Goal: Navigation & Orientation: Find specific page/section

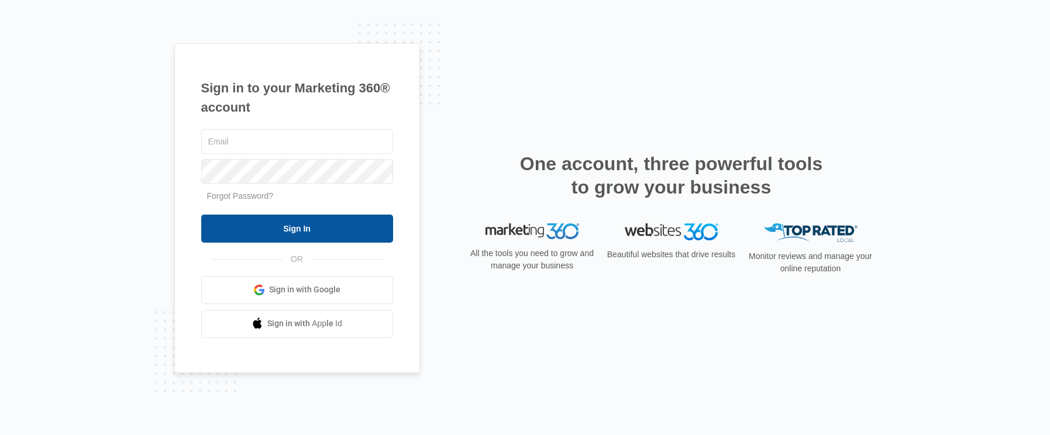
type input "[PERSON_NAME][EMAIL_ADDRESS][PERSON_NAME][DOMAIN_NAME]"
click at [276, 231] on input "Sign In" at bounding box center [297, 229] width 192 height 28
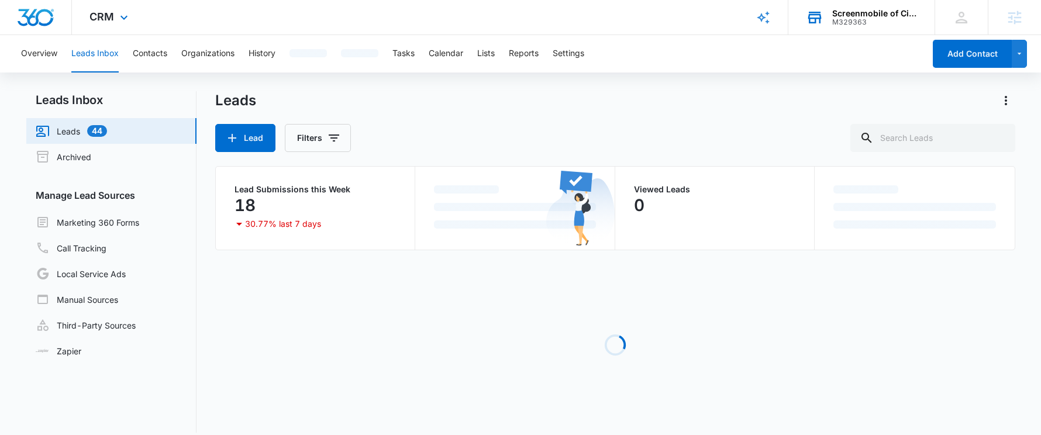
click at [861, 26] on div "Screenmobile of Cincinnati & Northern KY M329363 Your Accounts View All" at bounding box center [862, 17] width 146 height 35
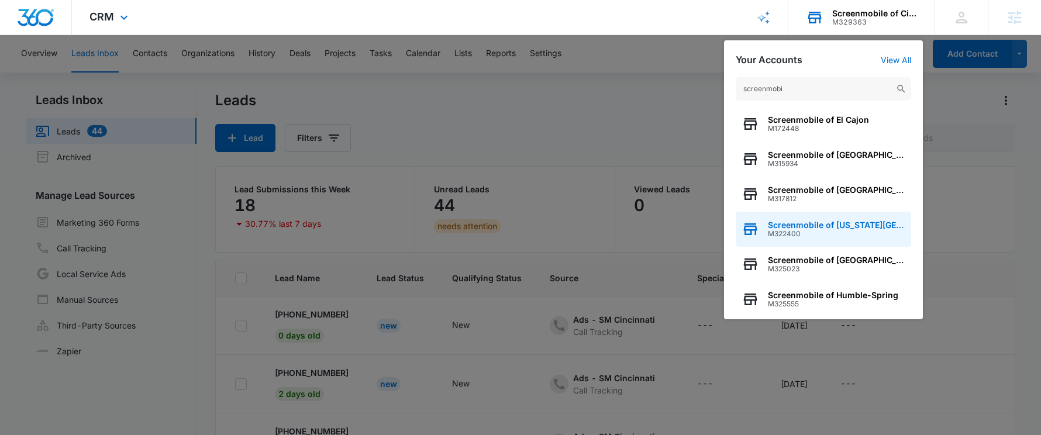
type input "screenmobi"
click at [825, 227] on span "Screenmobile of Oklahoma City" at bounding box center [836, 225] width 137 height 9
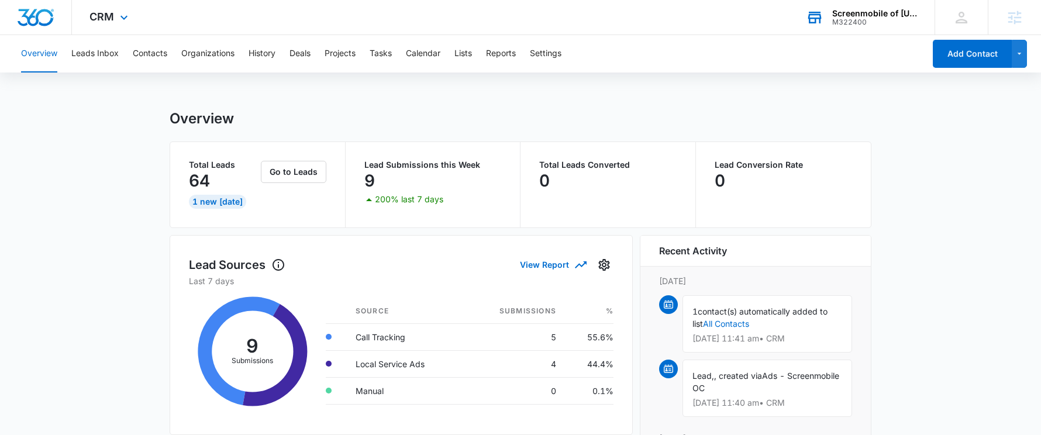
scroll to position [2, 0]
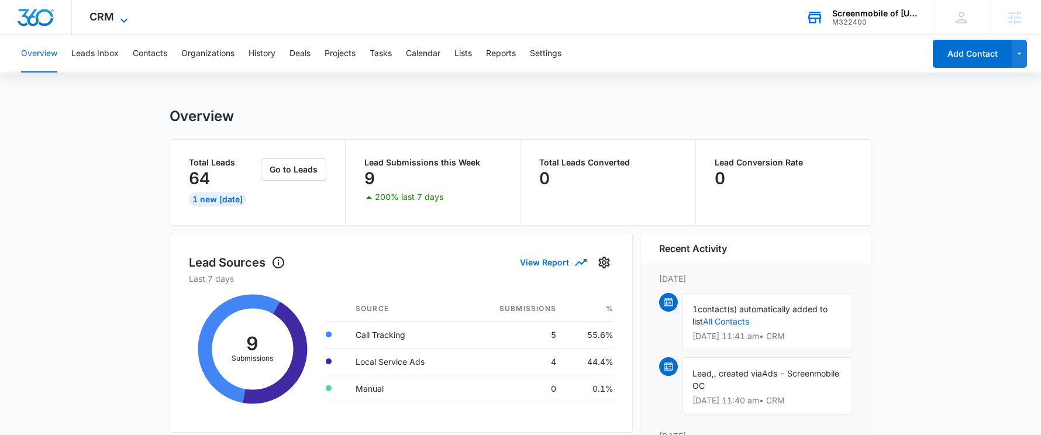
click at [112, 17] on span "CRM" at bounding box center [102, 17] width 25 height 12
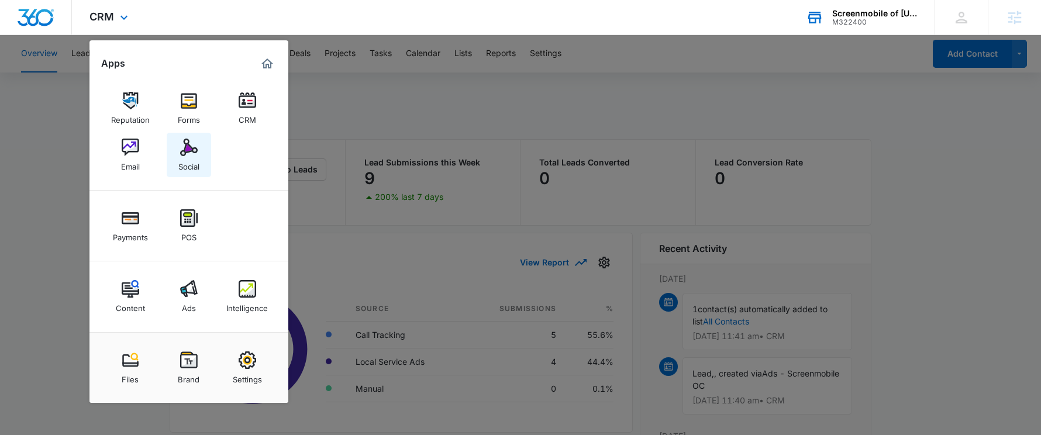
click at [198, 157] on div "Social" at bounding box center [188, 163] width 21 height 15
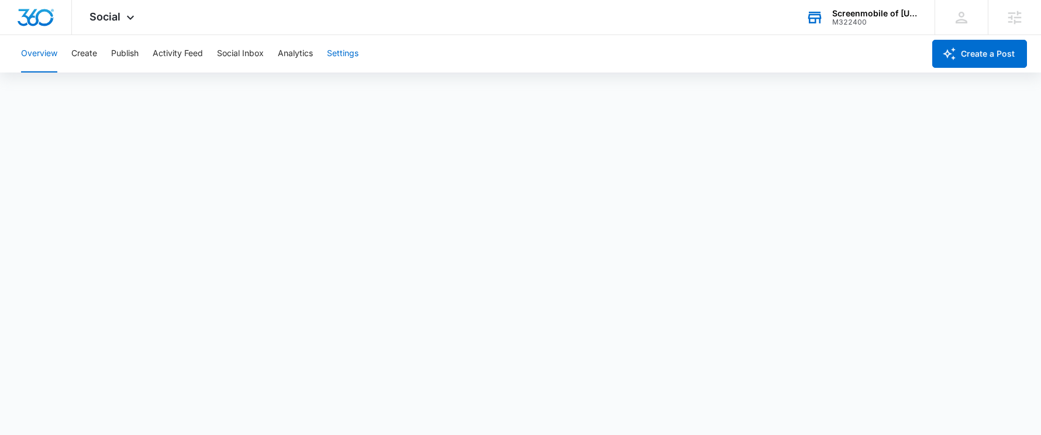
click at [349, 56] on button "Settings" at bounding box center [343, 53] width 32 height 37
